Goal: Information Seeking & Learning: Check status

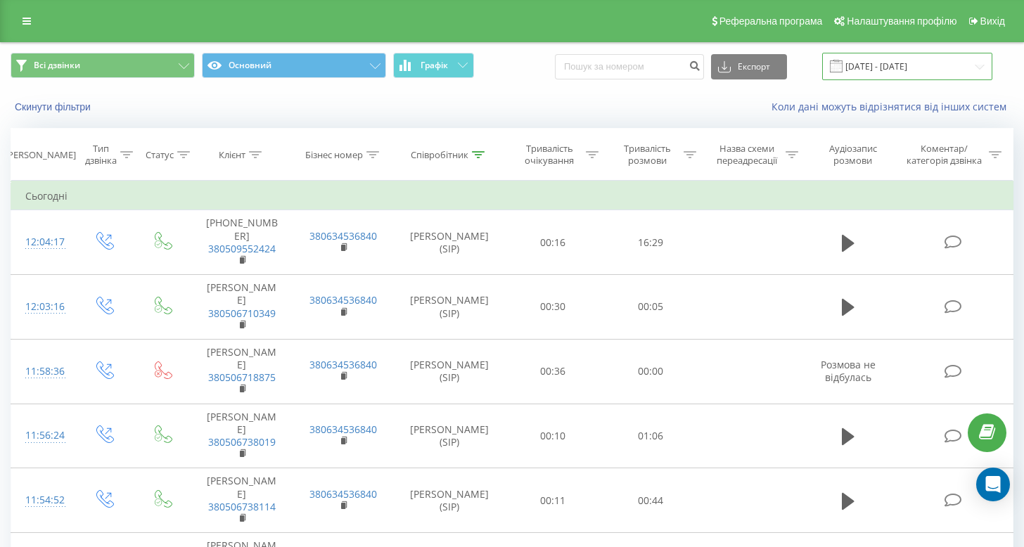
click at [885, 71] on input "[DATE] - [DATE]" at bounding box center [907, 66] width 170 height 27
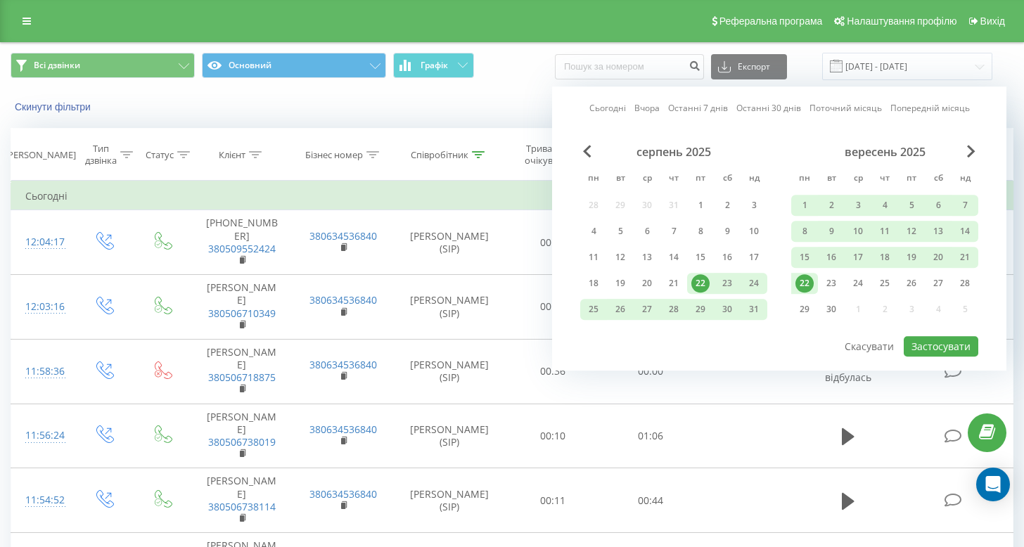
click at [805, 282] on div "22" at bounding box center [804, 283] width 18 height 18
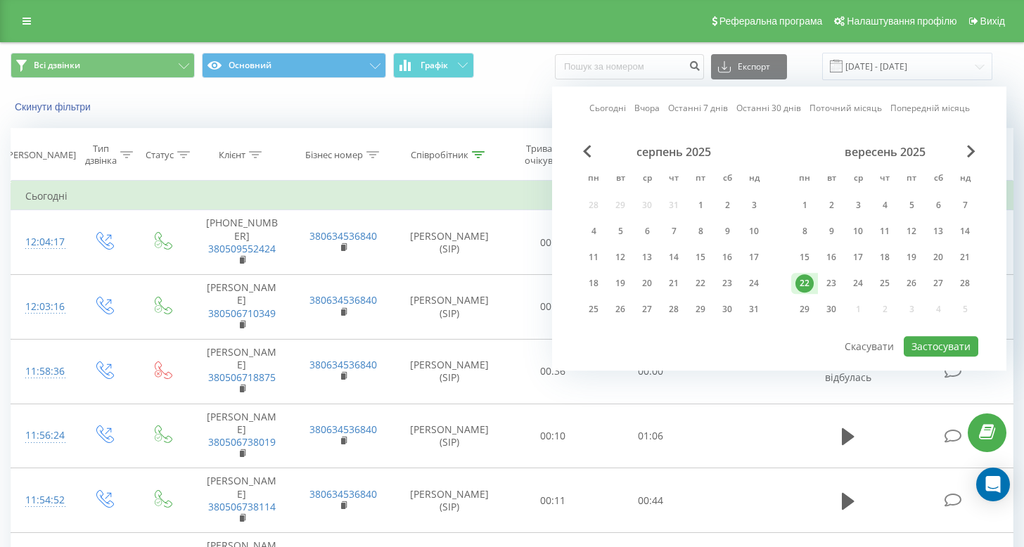
click at [805, 282] on div "22" at bounding box center [804, 283] width 18 height 18
click at [938, 346] on button "Застосувати" at bounding box center [941, 346] width 75 height 20
type input "[DATE] - [DATE]"
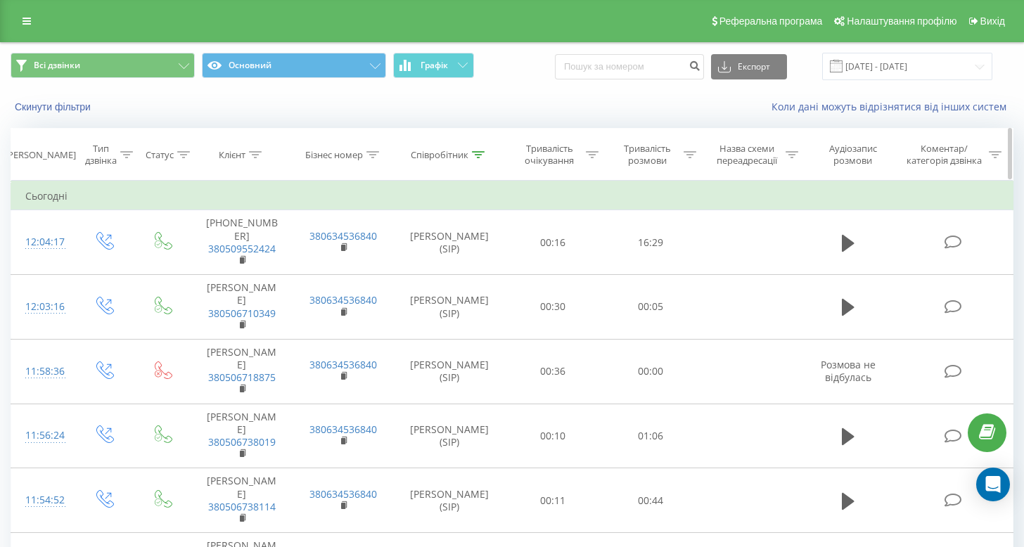
click at [473, 151] on icon at bounding box center [478, 154] width 13 height 7
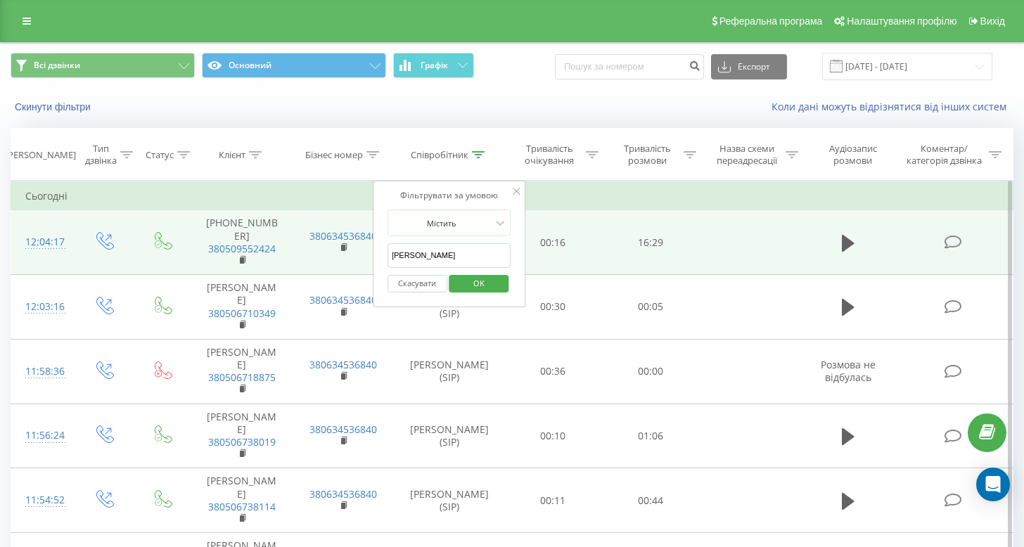
drag, startPoint x: 430, startPoint y: 264, endPoint x: 369, endPoint y: 251, distance: 62.6
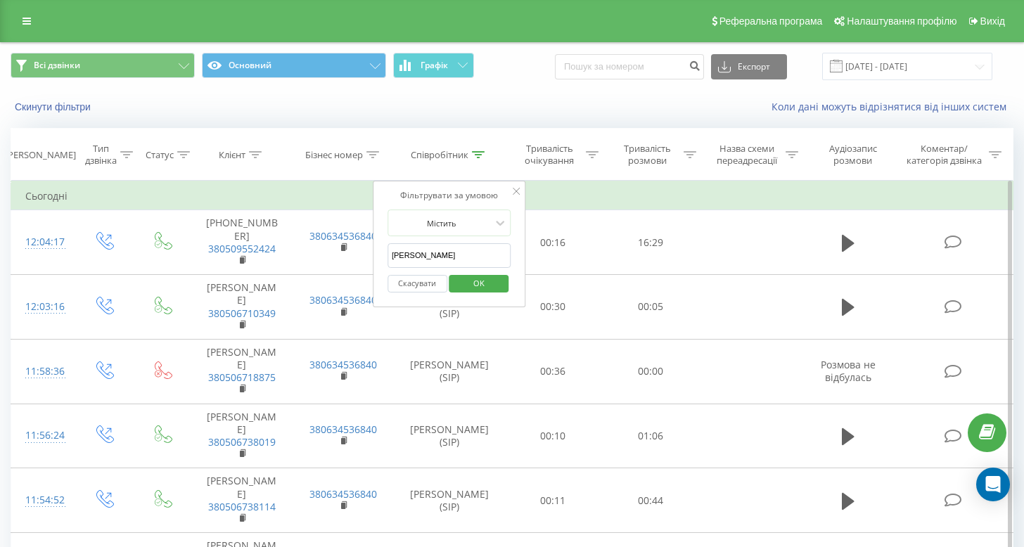
click at [473, 278] on span "OK" at bounding box center [478, 283] width 39 height 22
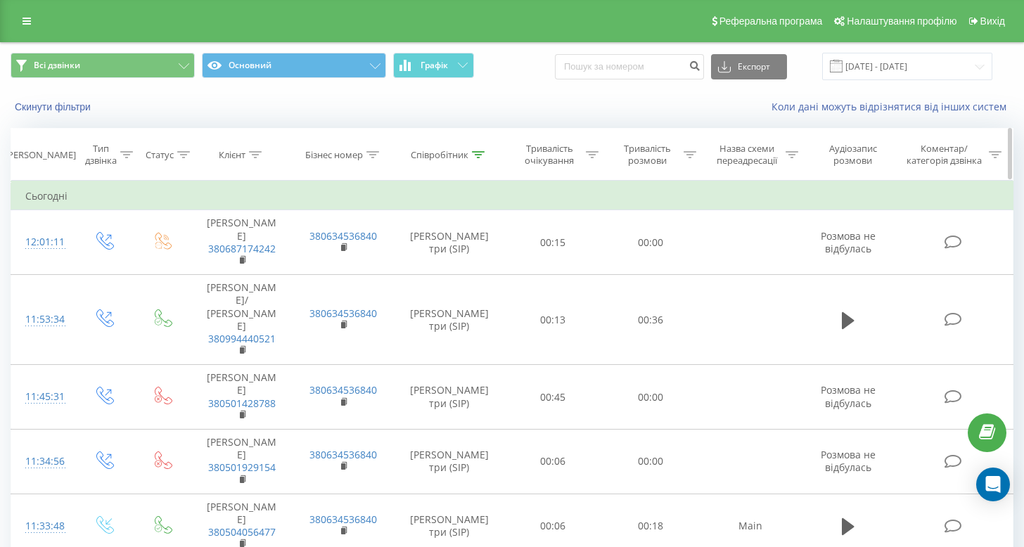
click at [477, 158] on div at bounding box center [478, 155] width 13 height 12
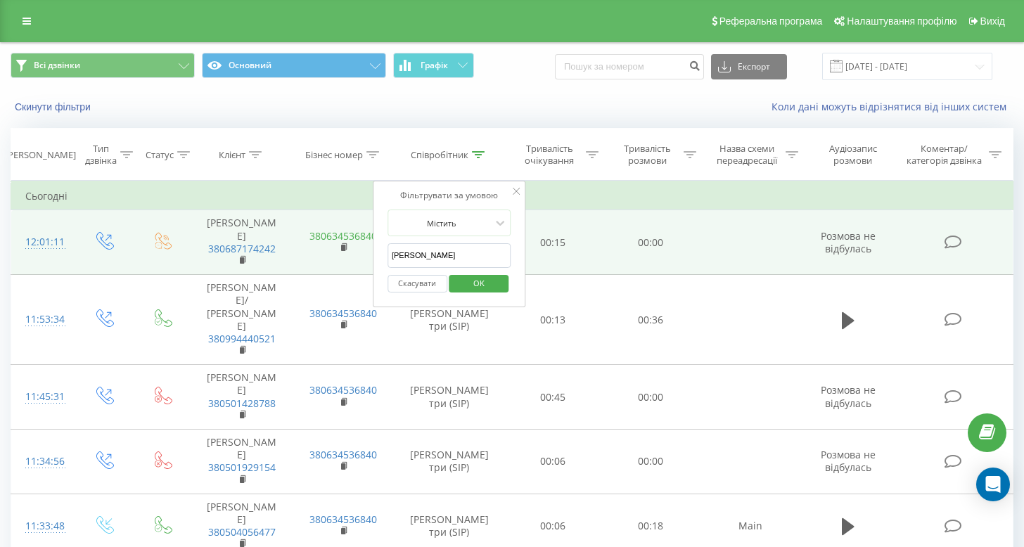
drag, startPoint x: 401, startPoint y: 264, endPoint x: 326, endPoint y: 229, distance: 82.4
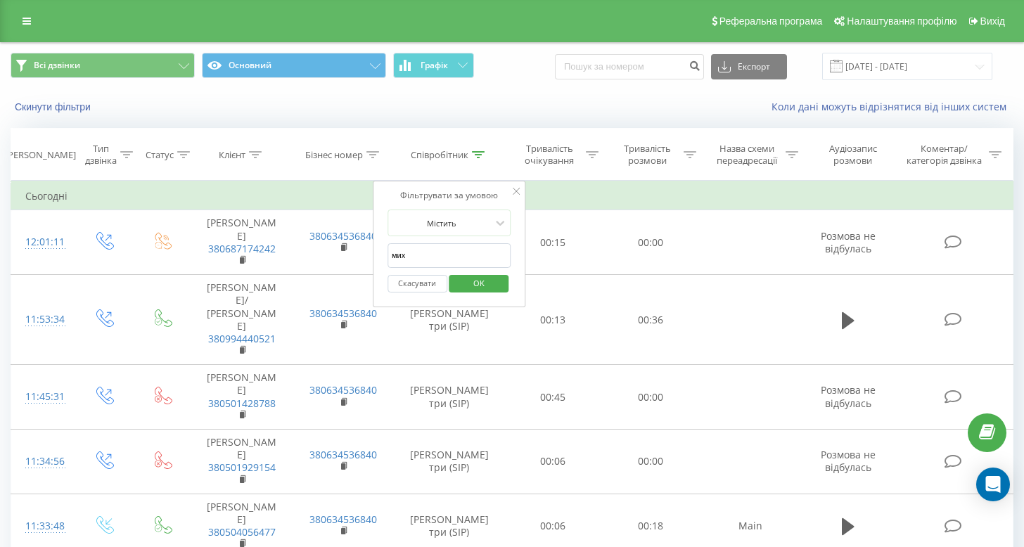
type input "[PERSON_NAME]"
click at [465, 276] on span "OK" at bounding box center [478, 283] width 39 height 22
